Goal: Task Accomplishment & Management: Manage account settings

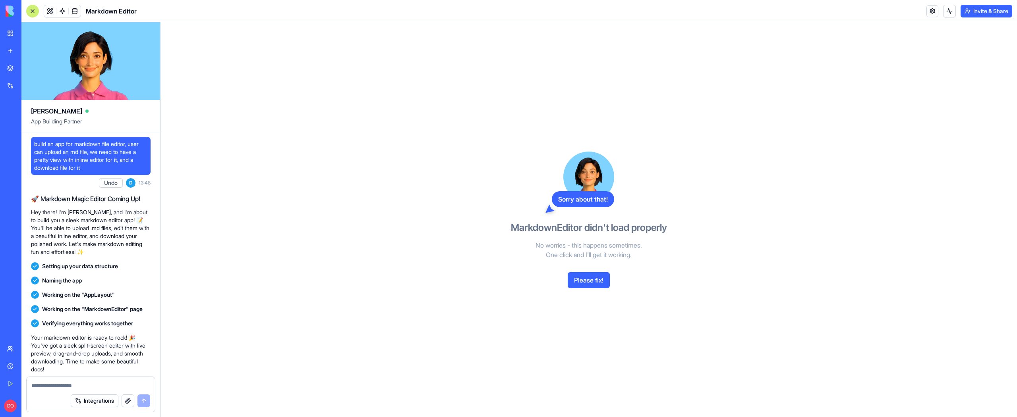
scroll to position [749, 0]
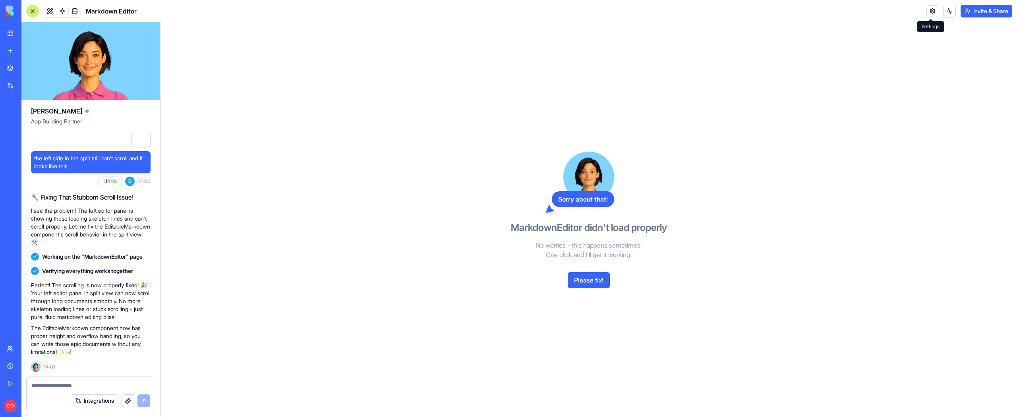
drag, startPoint x: 928, startPoint y: 11, endPoint x: 869, endPoint y: 32, distance: 62.8
click at [928, 11] on link at bounding box center [932, 11] width 12 height 12
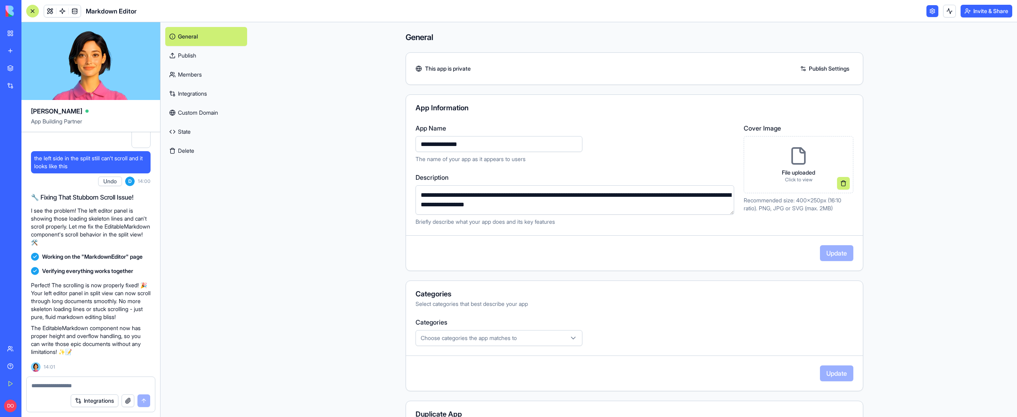
click at [240, 152] on button "Delete" at bounding box center [206, 150] width 82 height 19
click at [179, 147] on button "Delete" at bounding box center [206, 150] width 82 height 19
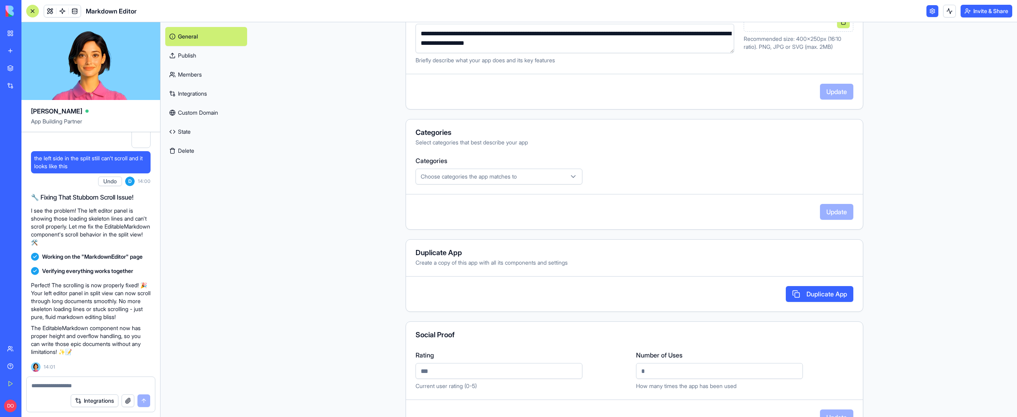
scroll to position [180, 0]
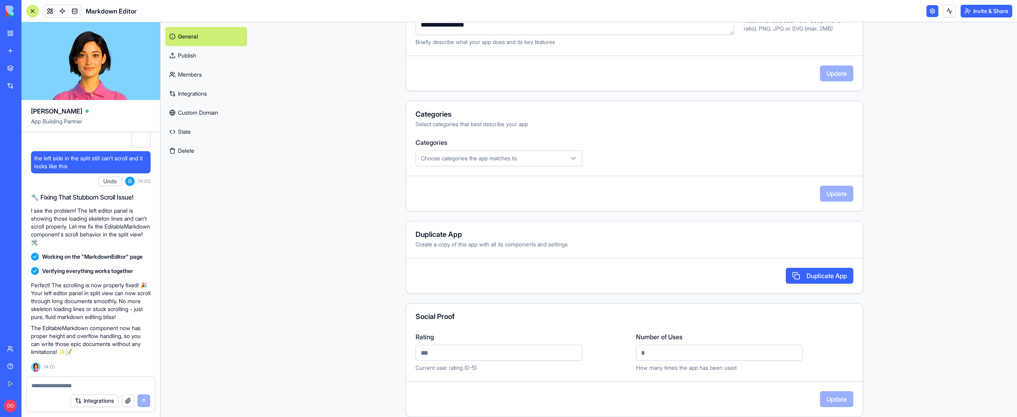
click at [309, 169] on main "**********" at bounding box center [634, 219] width 765 height 395
click at [187, 151] on button "Delete" at bounding box center [206, 150] width 82 height 19
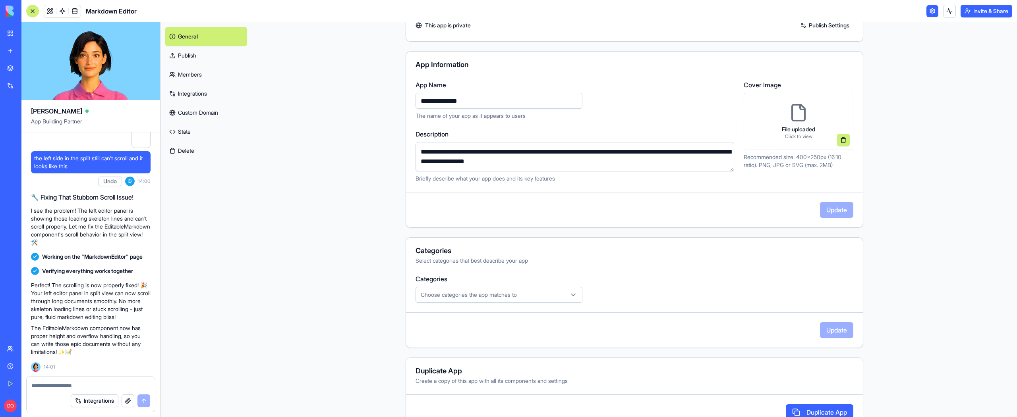
scroll to position [0, 0]
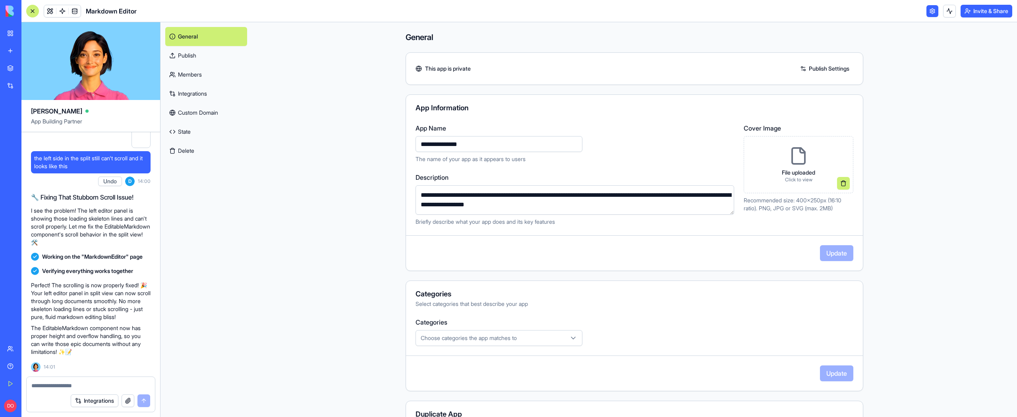
click at [306, 164] on main "**********" at bounding box center [634, 219] width 765 height 395
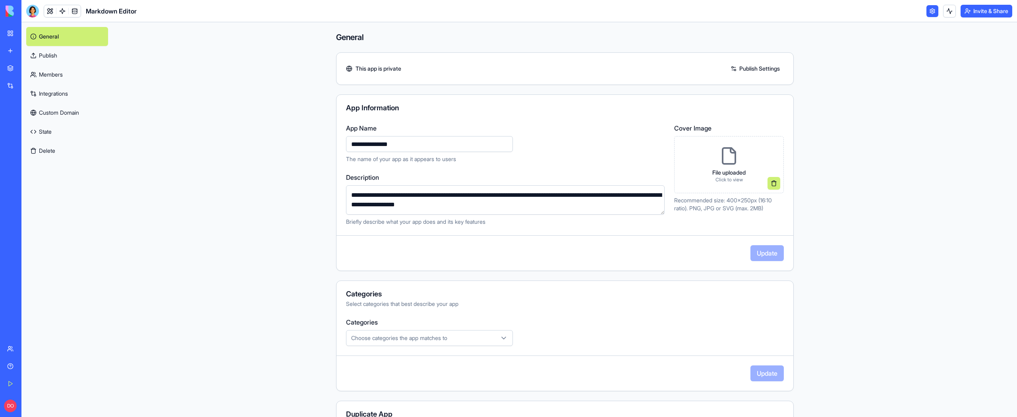
click at [53, 151] on button "Delete" at bounding box center [67, 150] width 82 height 19
click at [44, 145] on button "Delete" at bounding box center [67, 150] width 82 height 19
click at [61, 153] on button "Delete" at bounding box center [67, 150] width 82 height 19
click at [176, 171] on main "**********" at bounding box center [565, 219] width 904 height 395
click at [65, 152] on button "Delete" at bounding box center [67, 150] width 82 height 19
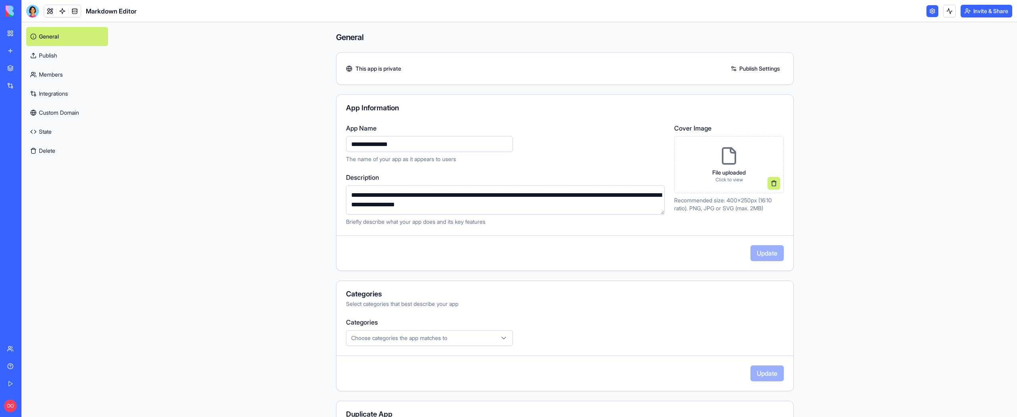
click at [50, 135] on link "State" at bounding box center [67, 131] width 82 height 19
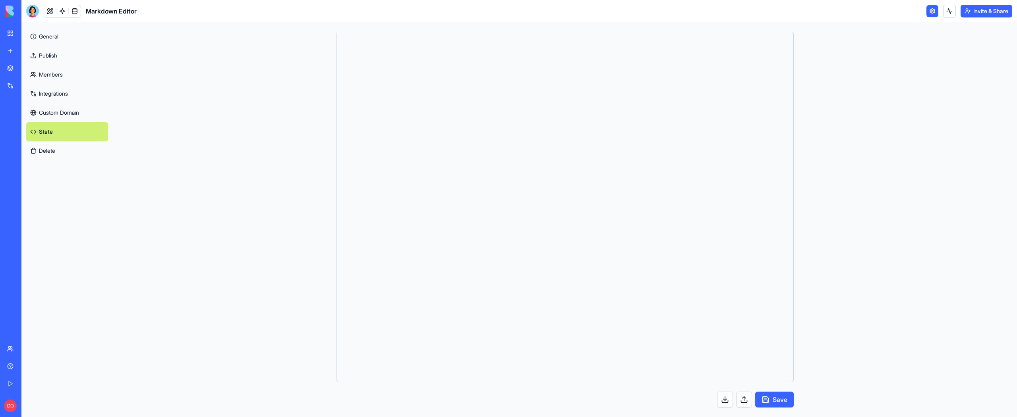
scroll to position [71, 0]
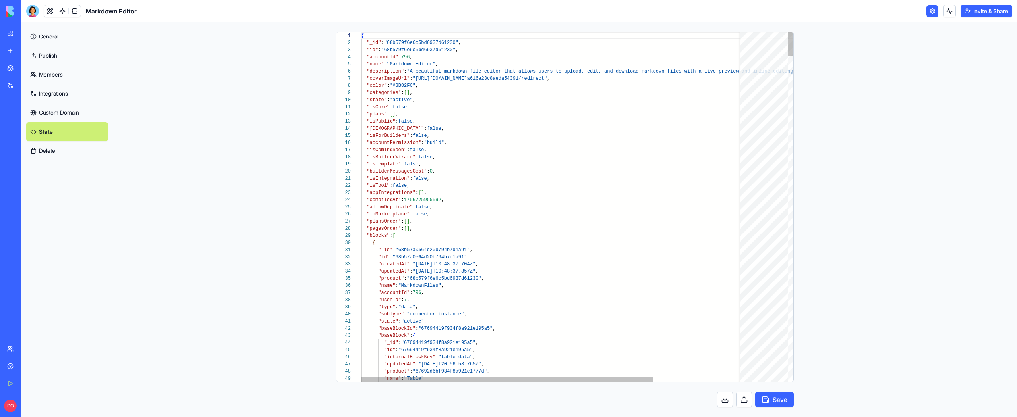
click at [52, 151] on button "Delete" at bounding box center [67, 150] width 82 height 19
click at [52, 152] on button "Delete" at bounding box center [67, 150] width 82 height 19
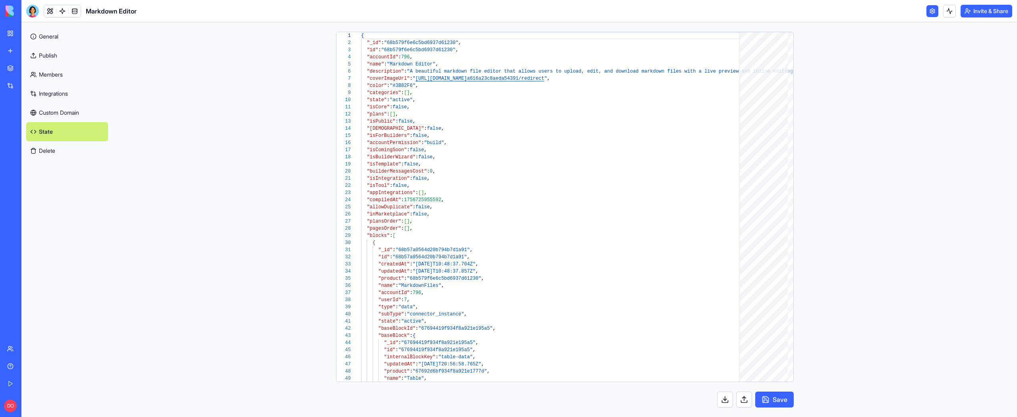
click at [135, 179] on main "1 2 3 4 5 6 7 8 9 10 11 12 13 14 15 16 17 18 19 20 21 22 23 24 25 26 27 28 29 3…" at bounding box center [565, 219] width 904 height 395
click at [163, 75] on main "1 2 3 4 5 6 7 8 9 10 11 12 13 14 15 16 17 18 19 20 21 22 23 24 25 26 27 28 29 3…" at bounding box center [565, 219] width 904 height 395
click at [240, 156] on main "1 2 3 4 5 6 7 8 9 10 11 12 13 14 15 16 17 18 19 20 21 22 23 24 25 26 27 28 29 3…" at bounding box center [565, 219] width 904 height 395
click at [189, 101] on main "1 2 3 4 5 6 7 8 9 10 11 12 13 14 15 16 17 18 19 20 21 22 23 24 25 26 27 28 29 3…" at bounding box center [565, 219] width 904 height 395
drag, startPoint x: 260, startPoint y: 141, endPoint x: 281, endPoint y: 114, distance: 34.0
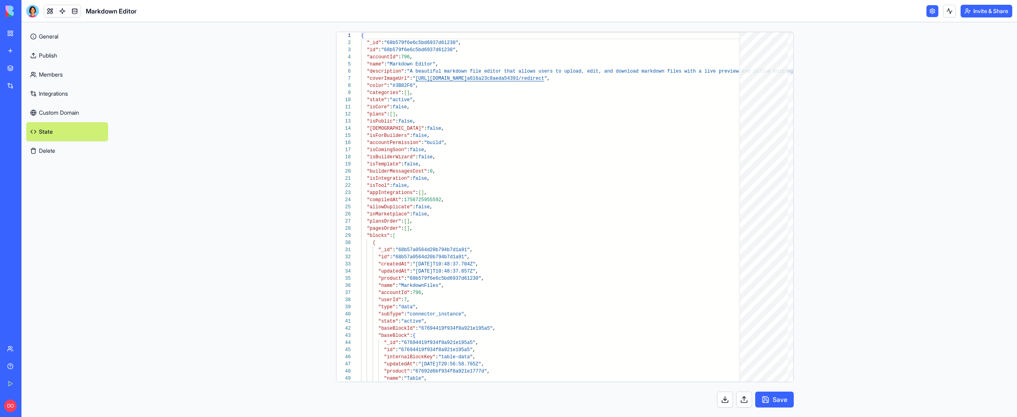
click at [260, 141] on main "1 2 3 4 5 6 7 8 9 10 11 12 13 14 15 16 17 18 19 20 21 22 23 24 25 26 27 28 29 3…" at bounding box center [565, 219] width 904 height 395
click at [265, 135] on main "1 2 3 4 5 6 7 8 9 10 11 12 13 14 15 16 17 18 19 20 21 22 23 24 25 26 27 28 29 3…" at bounding box center [565, 219] width 904 height 395
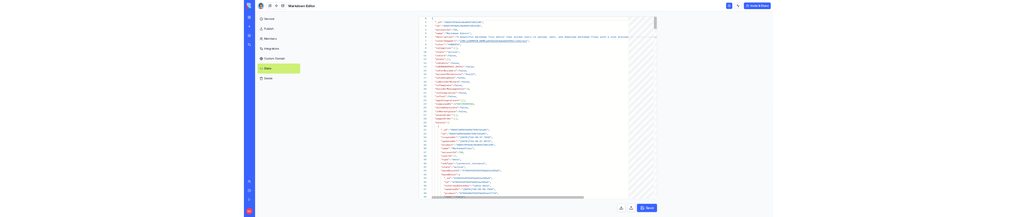
scroll to position [71, 0]
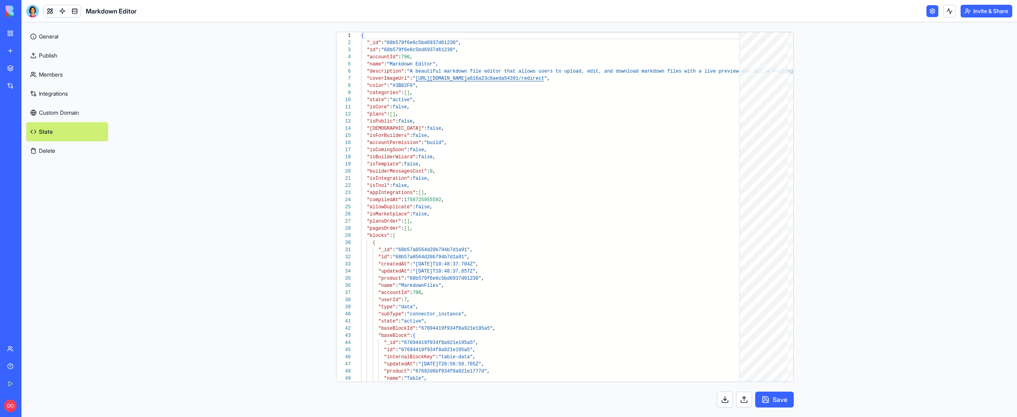
click at [55, 153] on button "Delete" at bounding box center [67, 150] width 82 height 19
click at [48, 153] on button "Delete" at bounding box center [67, 150] width 82 height 19
click at [59, 154] on button "Delete" at bounding box center [67, 150] width 82 height 19
click at [71, 154] on button "Delete" at bounding box center [67, 150] width 82 height 19
drag, startPoint x: 81, startPoint y: 153, endPoint x: 91, endPoint y: 152, distance: 9.7
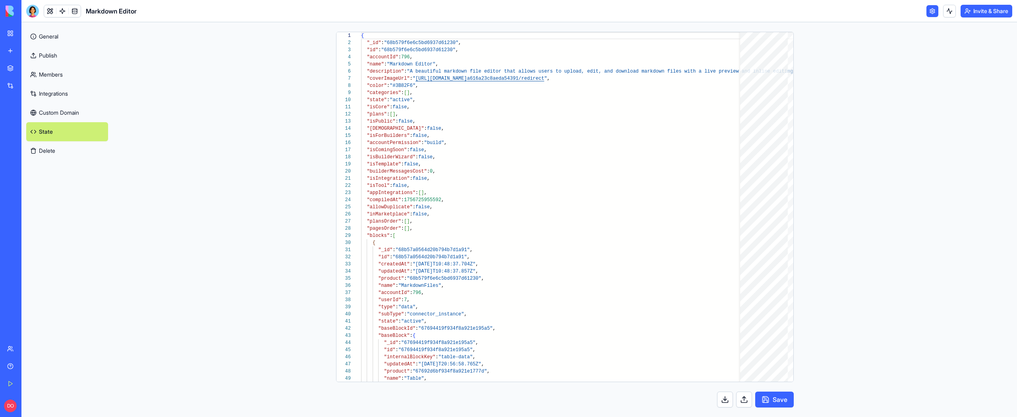
click at [81, 153] on button "Delete" at bounding box center [67, 150] width 82 height 19
click at [203, 146] on main "1 2 3 4 5 6 7 8 9 10 11 12 13 14 15 16 17 18 19 20 21 22 23 24 25 26 27 28 29 3…" at bounding box center [565, 219] width 904 height 395
click at [41, 149] on button "Delete" at bounding box center [67, 150] width 82 height 19
click at [247, 156] on main "1 2 3 4 5 6 7 8 9 10 11 12 13 14 15 16 17 18 19 20 21 22 23 24 25 26 27 28 29 3…" at bounding box center [565, 219] width 904 height 395
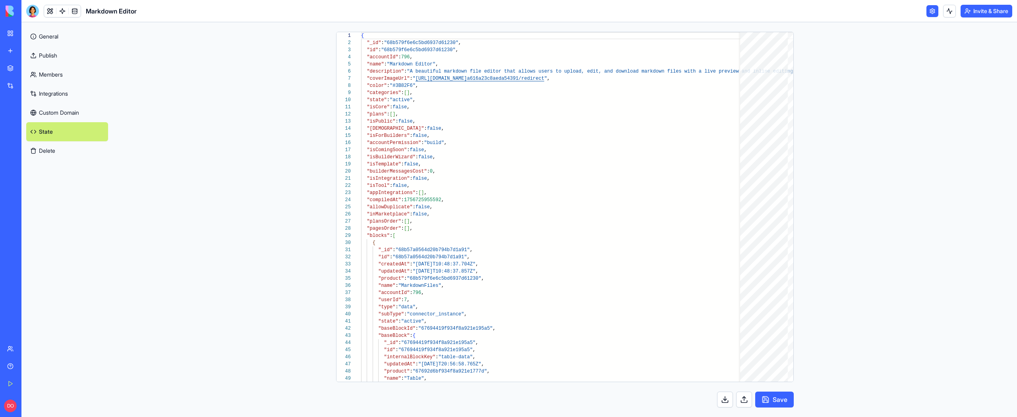
click at [294, 173] on main "1 2 3 4 5 6 7 8 9 10 11 12 13 14 15 16 17 18 19 20 21 22 23 24 25 26 27 28 29 3…" at bounding box center [565, 219] width 904 height 395
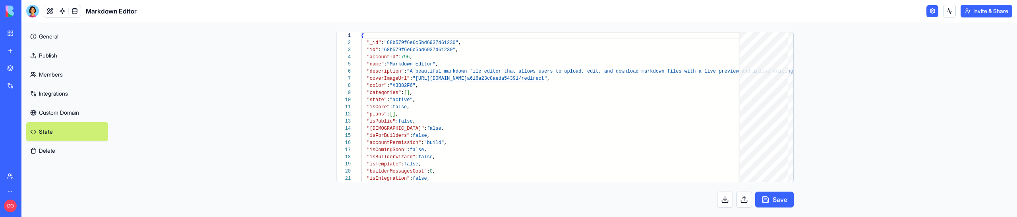
click at [52, 149] on button "Delete" at bounding box center [67, 150] width 82 height 19
click at [201, 171] on main "1 2 3 4 5 6 7 8 9 10 11 12 13 14 15 16 17 18 19 20 21 { "_id" : "68b579f6e6c5bd…" at bounding box center [565, 119] width 904 height 195
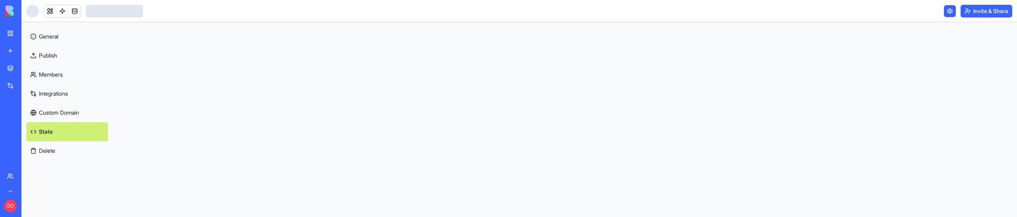
click at [50, 35] on link "General" at bounding box center [67, 36] width 82 height 19
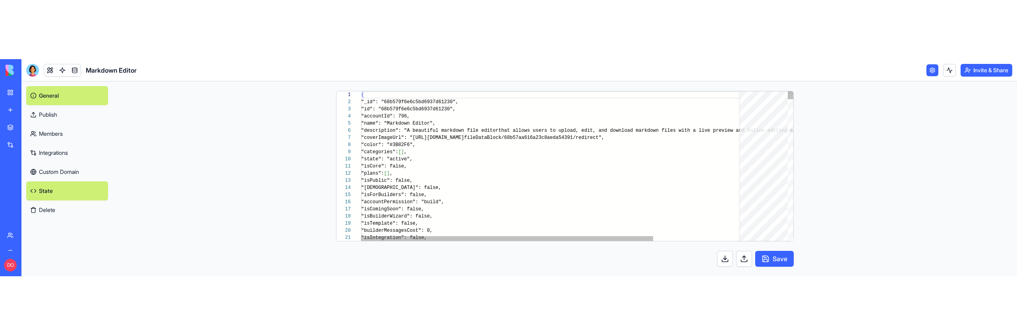
scroll to position [71, 0]
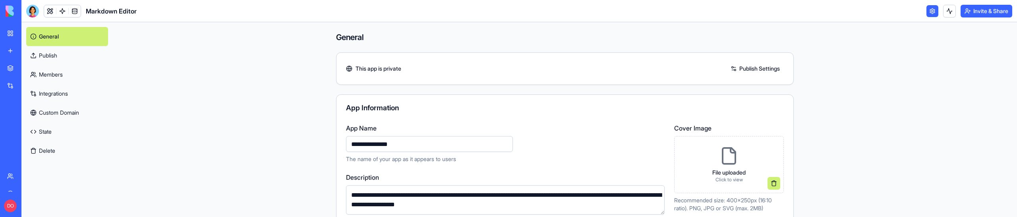
click at [56, 148] on button "Delete" at bounding box center [67, 150] width 82 height 19
click at [47, 152] on button "Delete" at bounding box center [67, 150] width 82 height 19
click at [52, 151] on button "Delete" at bounding box center [67, 150] width 82 height 19
click at [46, 151] on button "Delete" at bounding box center [67, 150] width 82 height 19
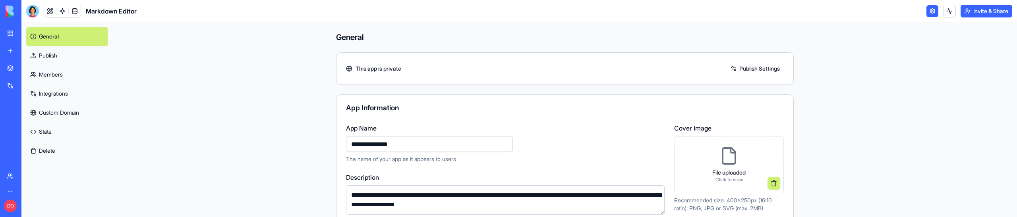
click at [54, 149] on button "Delete" at bounding box center [67, 150] width 82 height 19
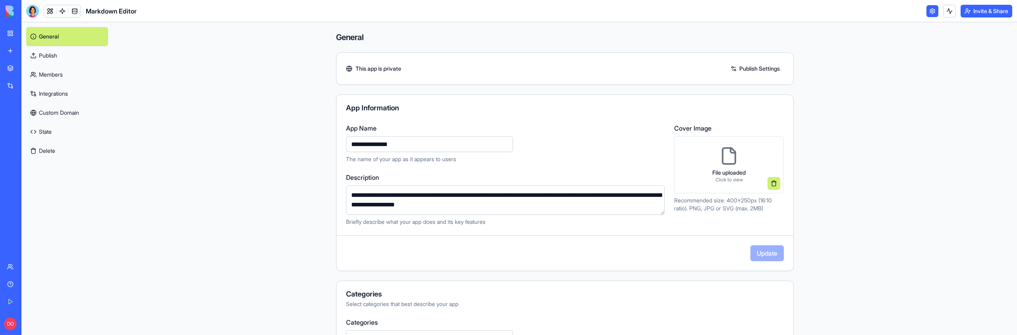
click at [272, 160] on main "**********" at bounding box center [565, 178] width 904 height 313
click at [46, 152] on button "Delete" at bounding box center [67, 150] width 82 height 19
click at [249, 181] on main "**********" at bounding box center [565, 178] width 904 height 313
click at [66, 152] on button "Delete" at bounding box center [67, 150] width 82 height 19
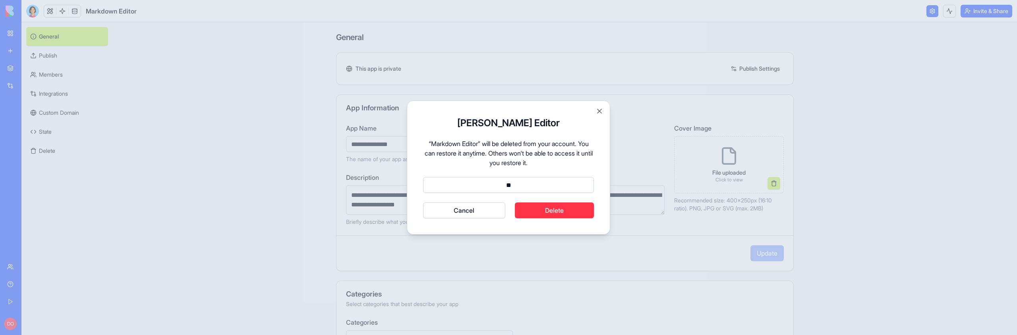
type input "*"
type input "******"
click at [584, 212] on button "Delete" at bounding box center [554, 211] width 79 height 16
